Goal: Task Accomplishment & Management: Complete application form

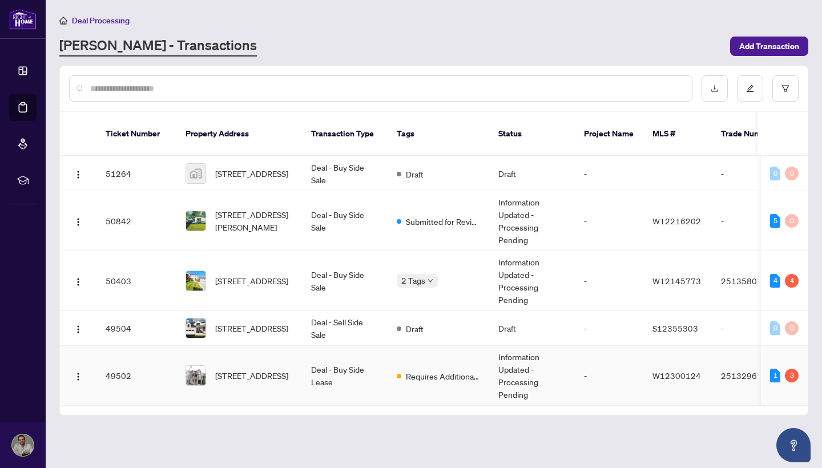
click at [608, 359] on td "-" at bounding box center [609, 376] width 68 height 60
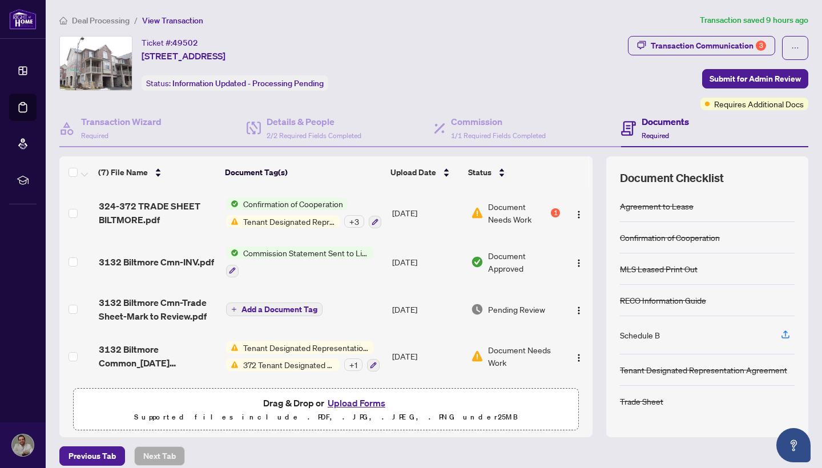
click at [376, 404] on button "Upload Forms" at bounding box center [356, 403] width 64 height 15
click at [348, 406] on button "Upload Forms" at bounding box center [356, 403] width 64 height 15
click at [345, 404] on button "Upload Forms" at bounding box center [356, 403] width 64 height 15
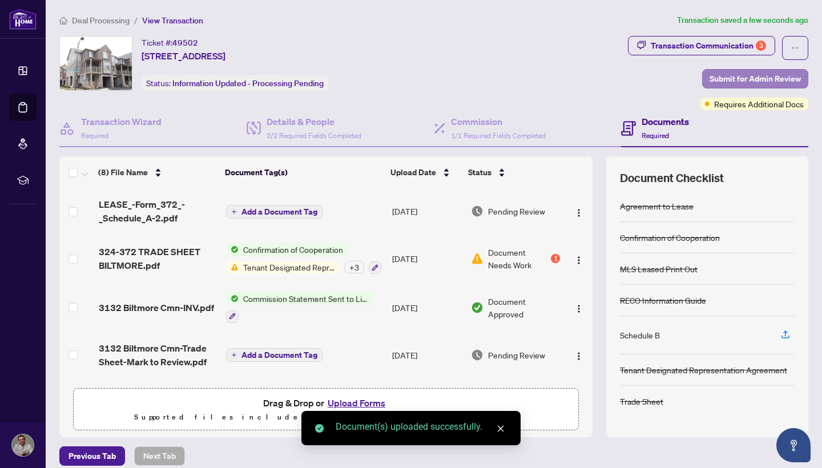
click at [753, 75] on span "Submit for Admin Review" at bounding box center [754, 79] width 91 height 18
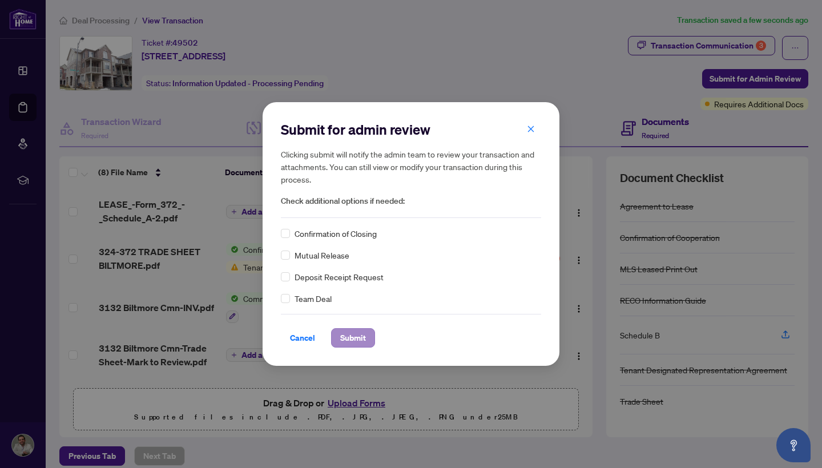
click at [356, 340] on span "Submit" at bounding box center [353, 338] width 26 height 18
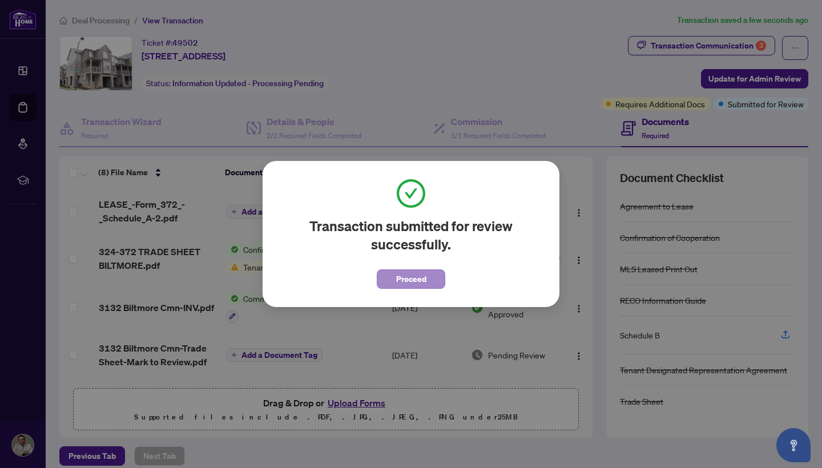
click at [426, 284] on button "Proceed" at bounding box center [411, 278] width 68 height 19
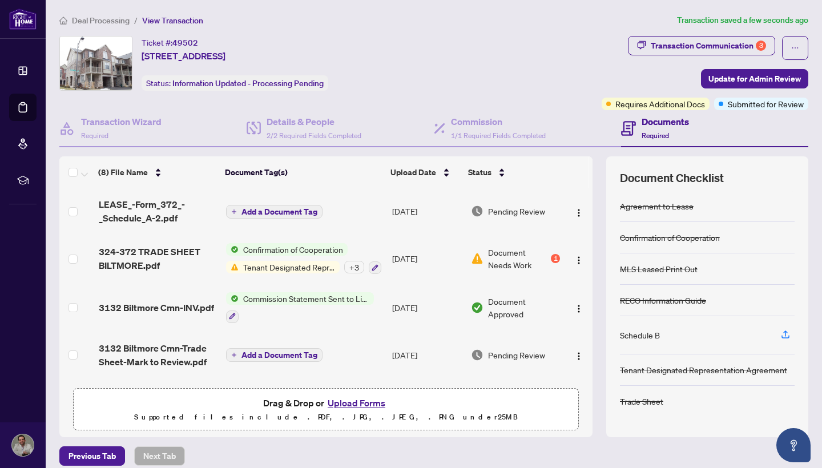
click at [118, 24] on span "Deal Processing" at bounding box center [101, 20] width 58 height 10
